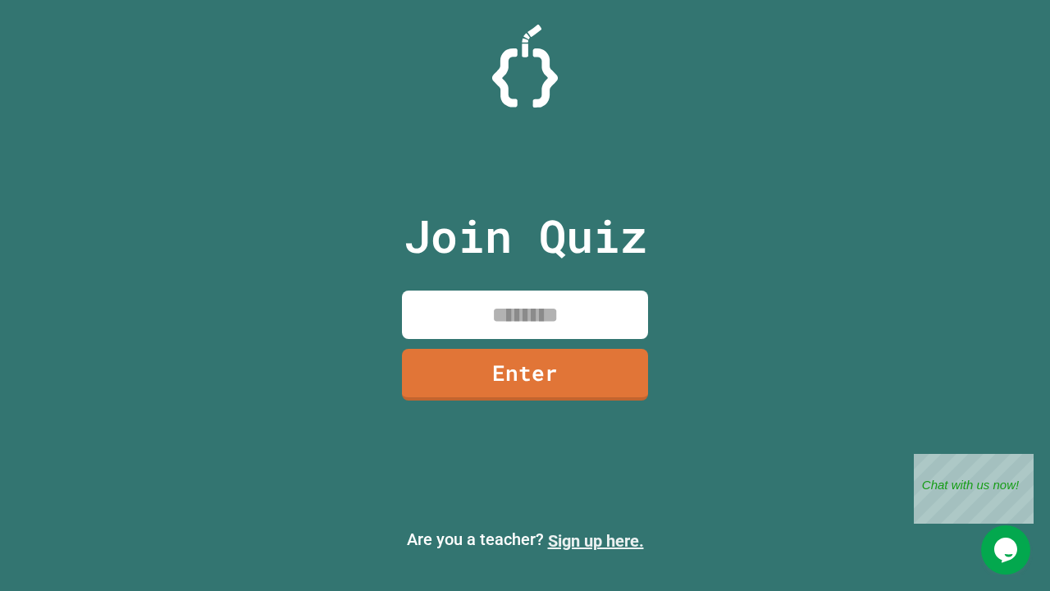
click at [595, 540] on link "Sign up here." at bounding box center [596, 541] width 96 height 20
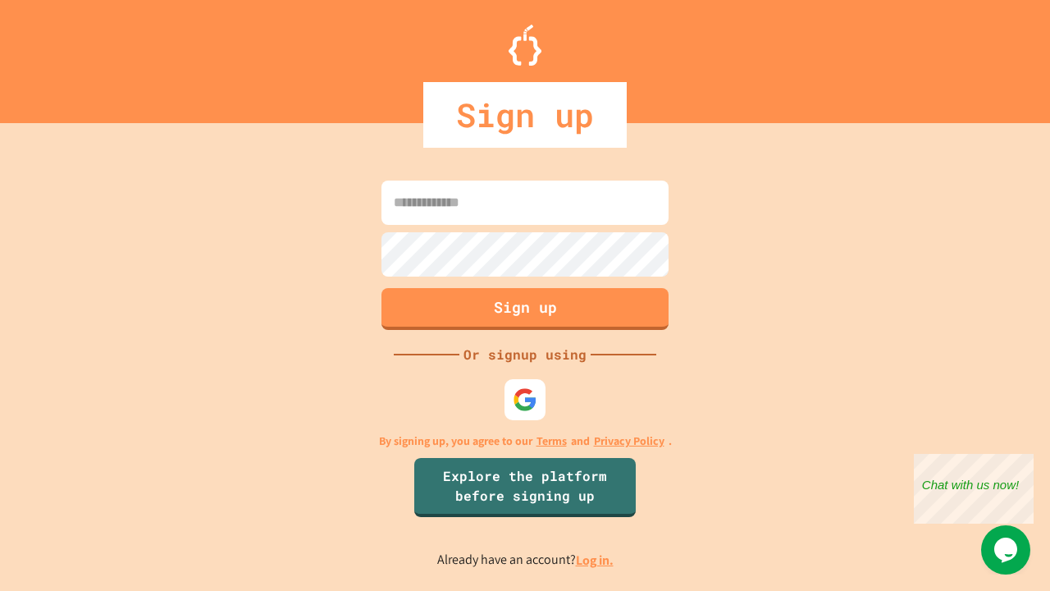
click at [595, 559] on link "Log in." at bounding box center [595, 559] width 38 height 17
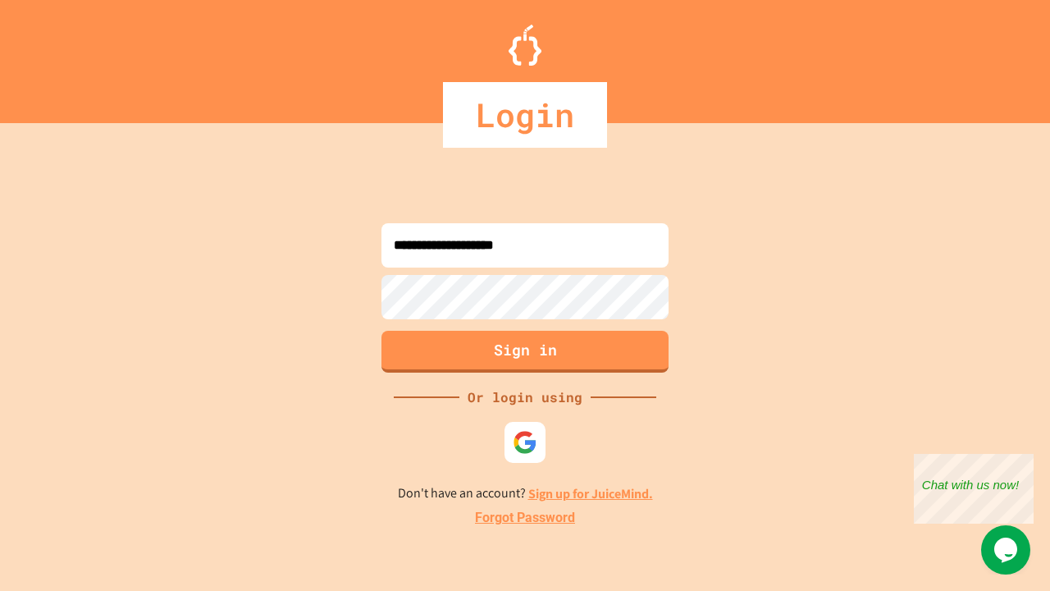
type input "**********"
